Goal: Information Seeking & Learning: Find specific page/section

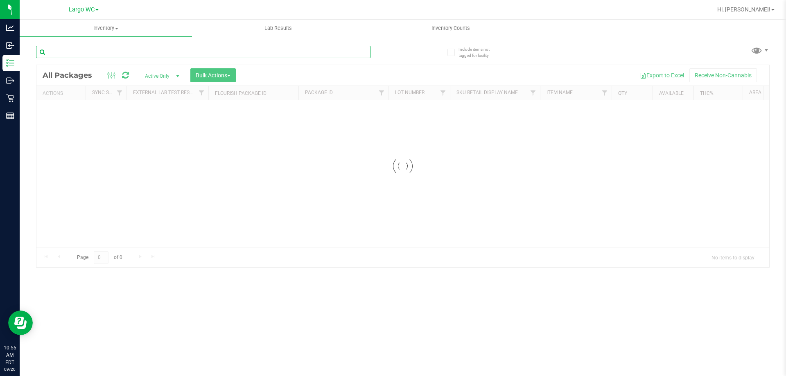
click at [187, 54] on div "Inventory All packages All inventory Waste log Create inventory Lab Results Inv…" at bounding box center [403, 198] width 766 height 356
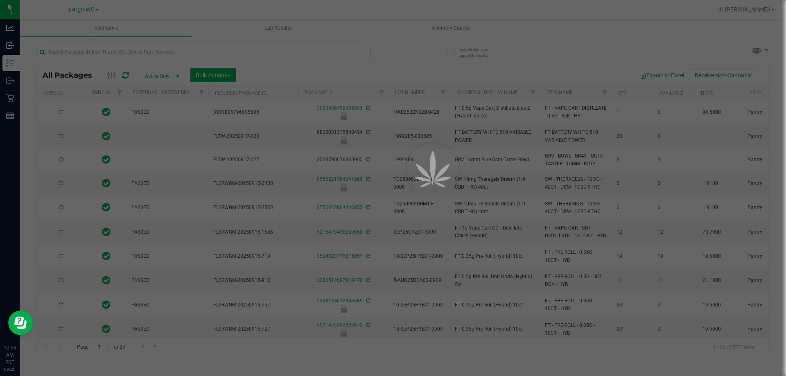
click at [187, 54] on div at bounding box center [393, 188] width 786 height 376
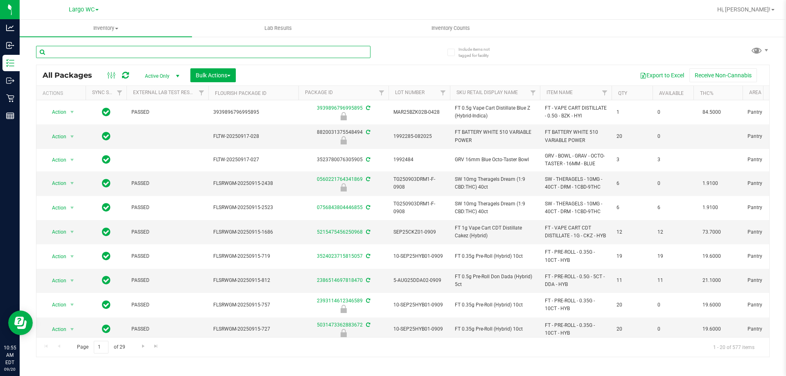
click at [187, 54] on input "text" at bounding box center [203, 52] width 334 height 12
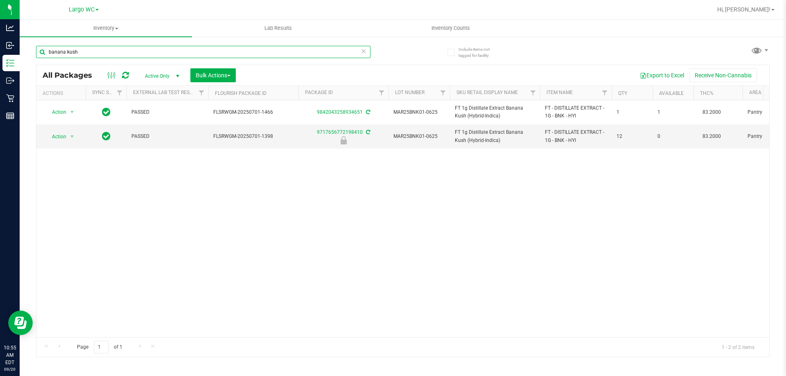
type input "banana kush"
click at [566, 221] on div "Action Action Adjust qty Create package Edit attributes Global inventory Locate…" at bounding box center [402, 218] width 733 height 237
click at [530, 237] on div "Action Action Adjust qty Create package Edit attributes Global inventory Locate…" at bounding box center [402, 218] width 733 height 237
